Goal: Information Seeking & Learning: Learn about a topic

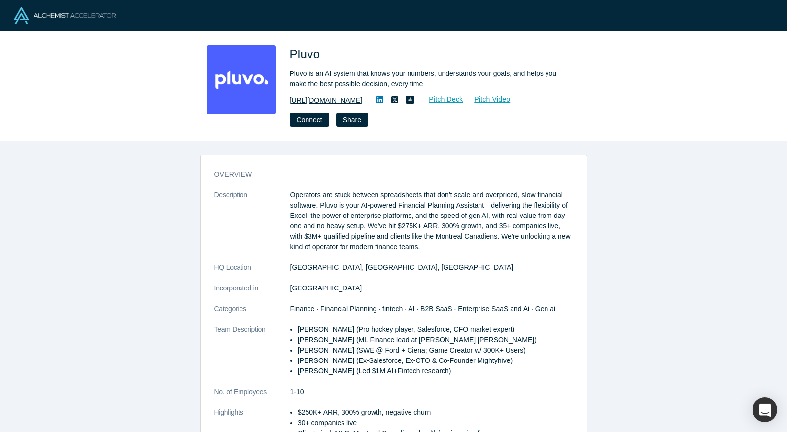
click at [308, 101] on link "[URL][DOMAIN_NAME]" at bounding box center [326, 100] width 73 height 10
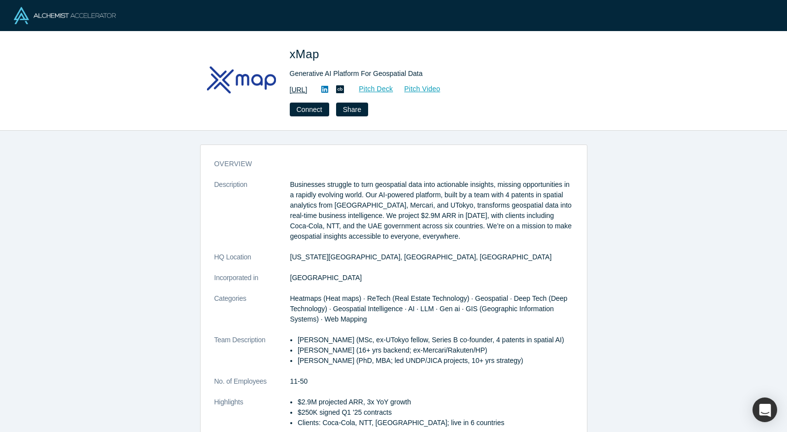
click at [304, 91] on link "https://xmap.ai" at bounding box center [299, 90] width 18 height 10
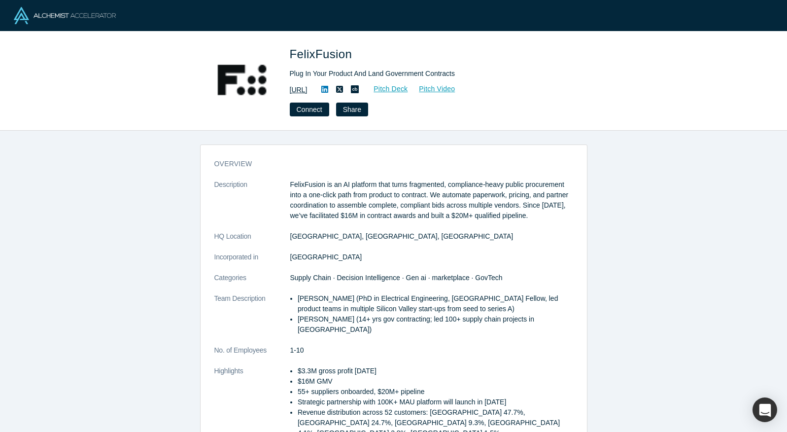
click at [308, 87] on link "https://felixfusion.ai/" at bounding box center [299, 90] width 18 height 10
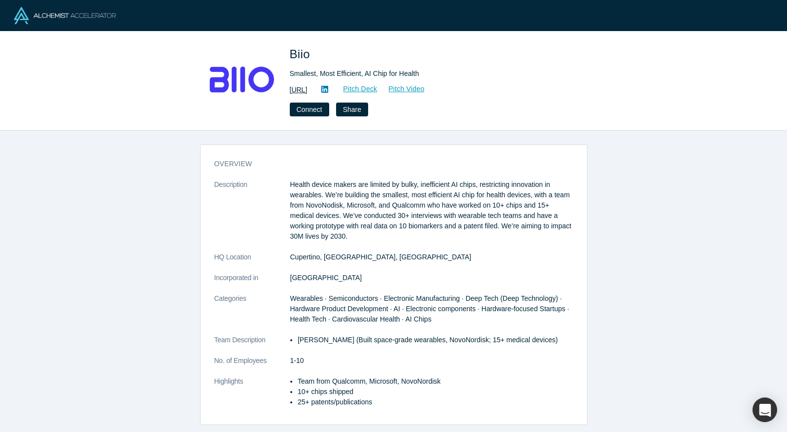
click at [308, 93] on link "[URL]" at bounding box center [299, 90] width 18 height 10
click at [377, 89] on link "Pitch Deck" at bounding box center [354, 88] width 45 height 11
click at [302, 105] on button "Connect" at bounding box center [309, 110] width 39 height 14
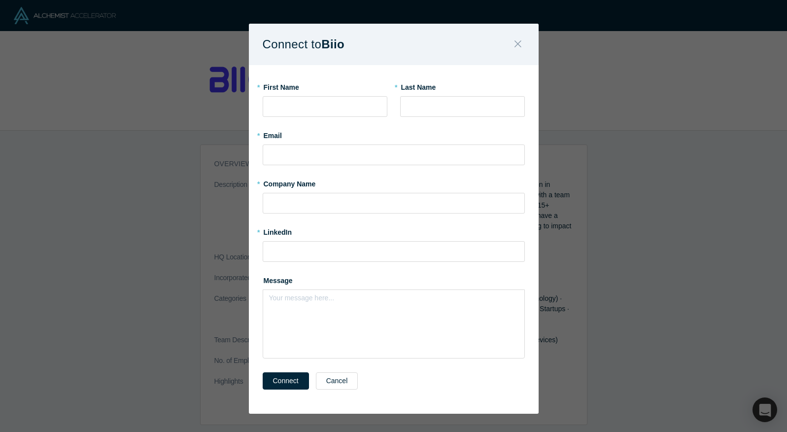
click at [515, 45] on icon "Close" at bounding box center [517, 43] width 7 height 11
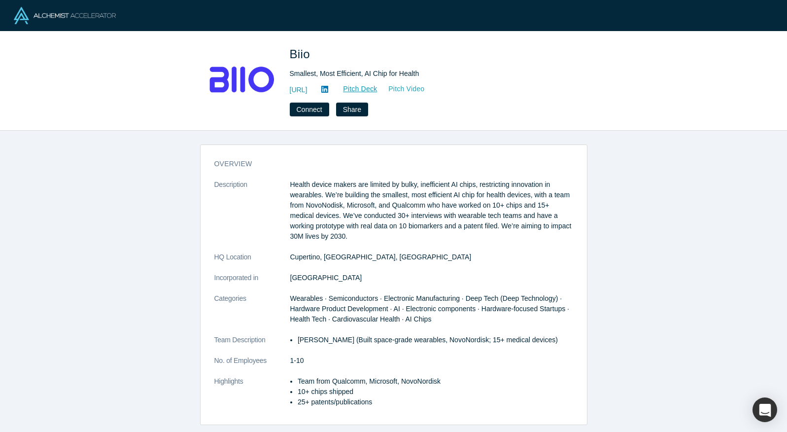
click at [425, 90] on link "Pitch Video" at bounding box center [400, 88] width 47 height 11
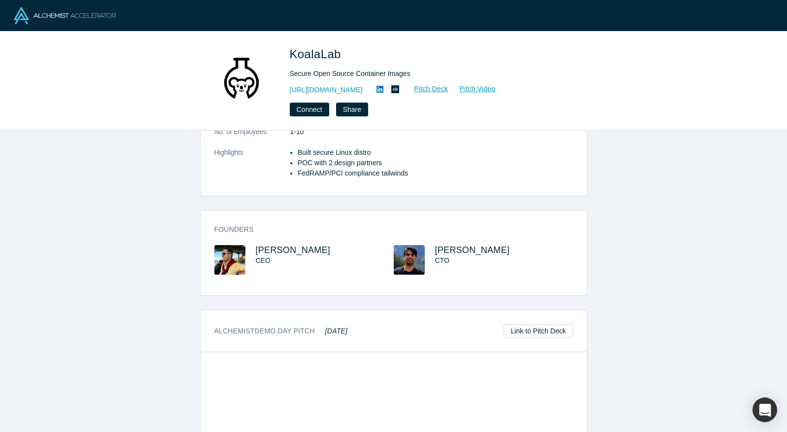
scroll to position [401, 0]
